Goal: Task Accomplishment & Management: Manage account settings

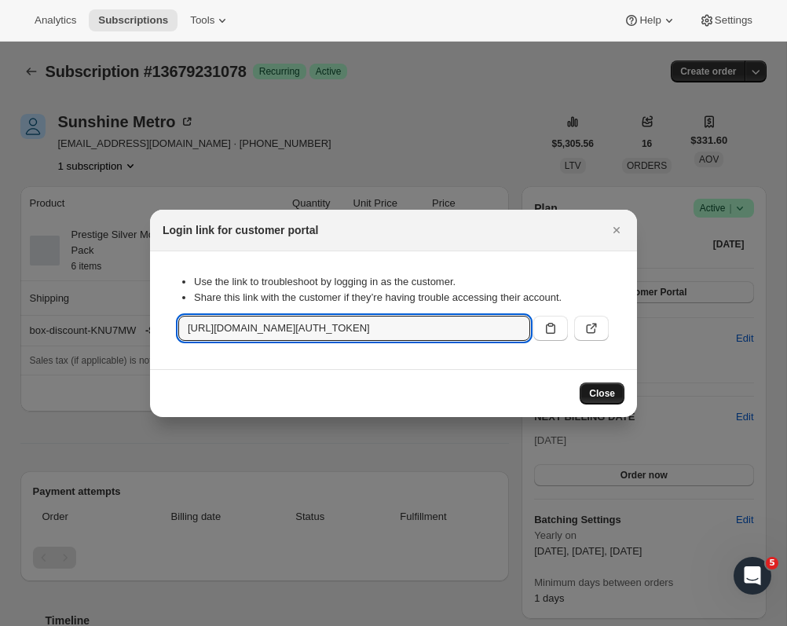
click at [604, 395] on span "Close" at bounding box center [602, 393] width 26 height 13
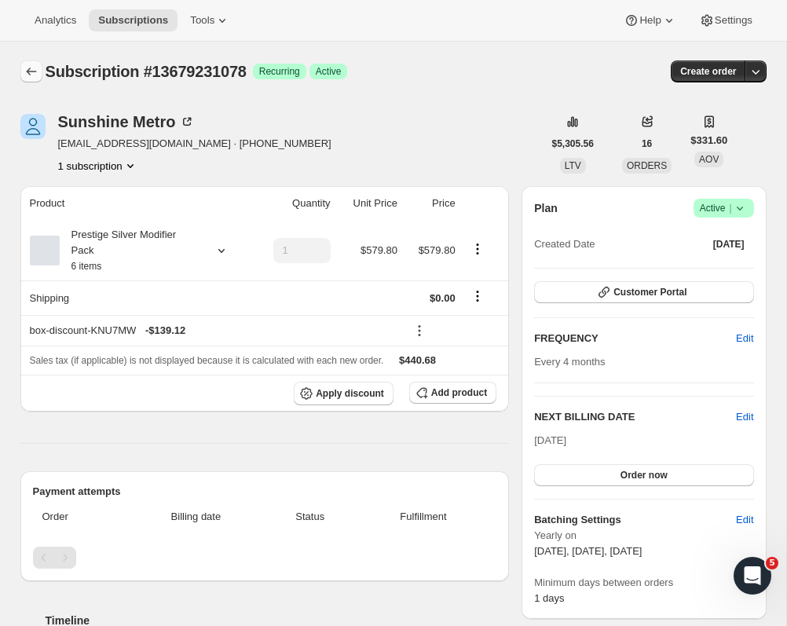
click at [23, 70] on button "Subscriptions" at bounding box center [31, 71] width 22 height 22
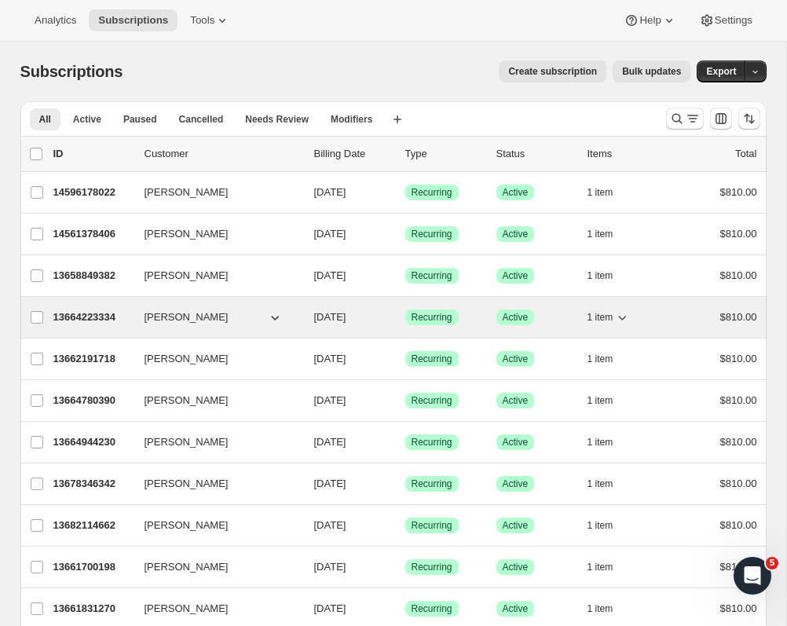
click at [97, 313] on p "13664223334" at bounding box center [92, 318] width 79 height 16
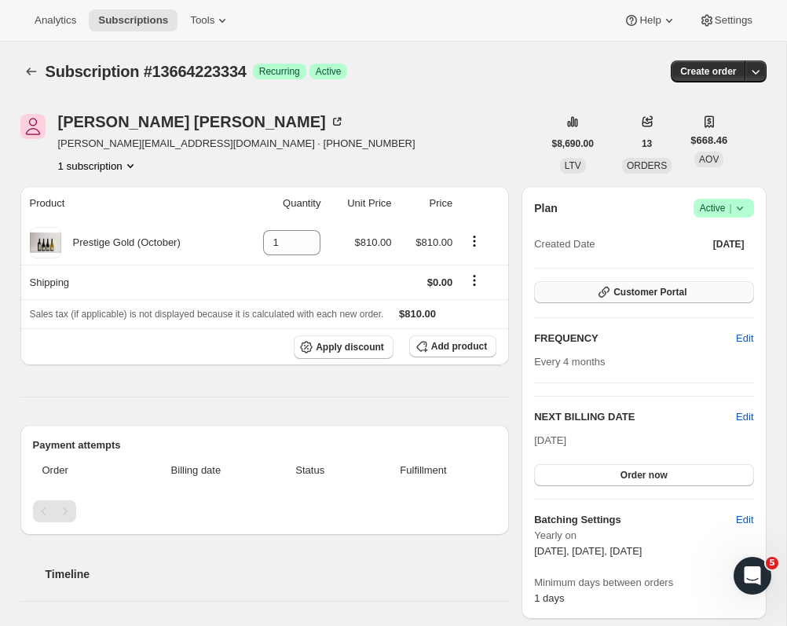
click at [551, 293] on button "Customer Portal" at bounding box center [643, 292] width 219 height 22
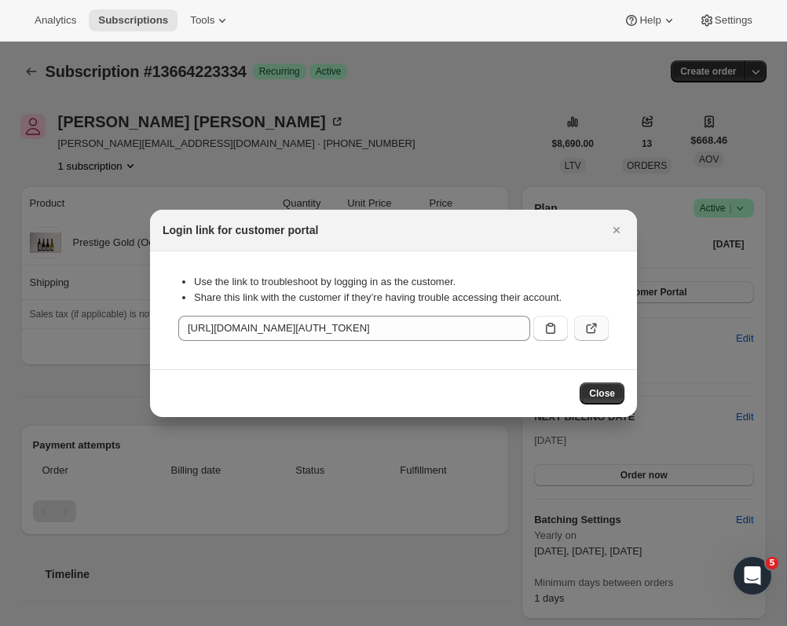
click at [587, 334] on icon ":ri8:" at bounding box center [592, 329] width 16 height 16
click at [603, 394] on span "Close" at bounding box center [602, 393] width 26 height 13
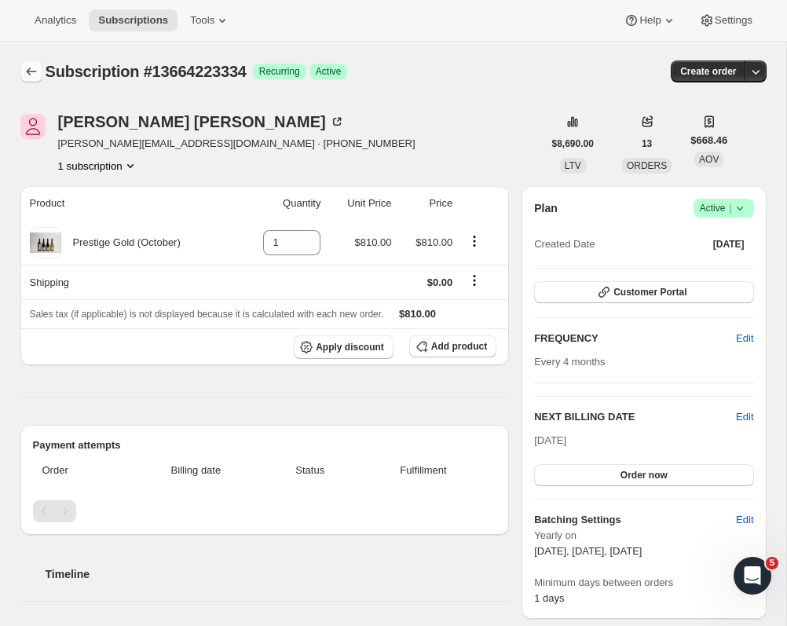
click at [21, 72] on button "Subscriptions" at bounding box center [31, 71] width 22 height 22
